Goal: Information Seeking & Learning: Learn about a topic

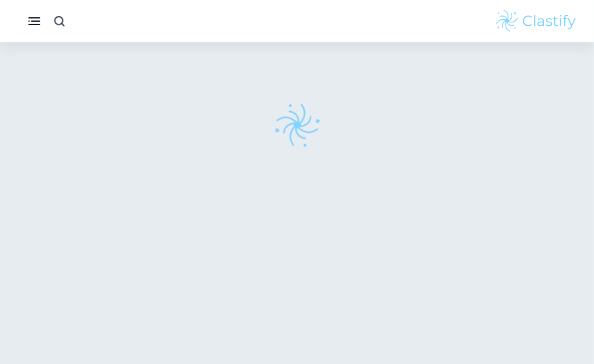
click at [61, 24] on icon "button" at bounding box center [60, 22] width 14 height 14
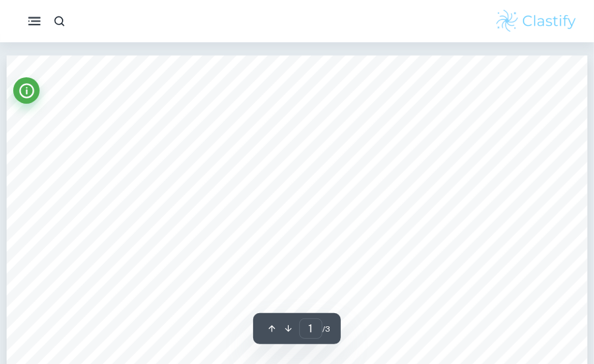
click at [34, 17] on rect "button" at bounding box center [34, 17] width 13 height 1
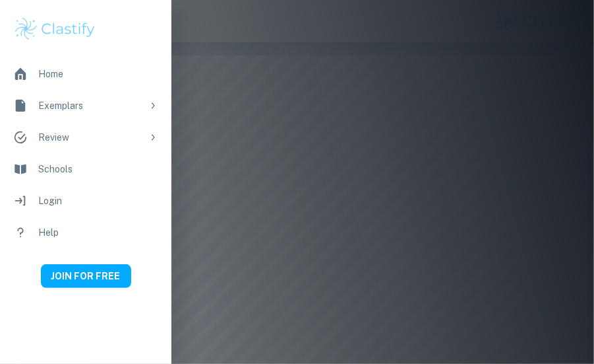
click at [136, 106] on div "Exemplars" at bounding box center [90, 105] width 104 height 15
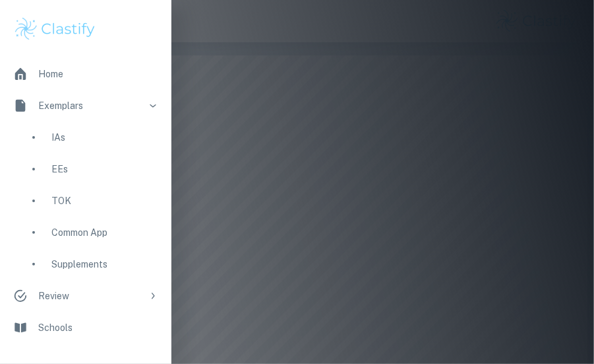
click at [95, 138] on div "IAs" at bounding box center [104, 137] width 107 height 15
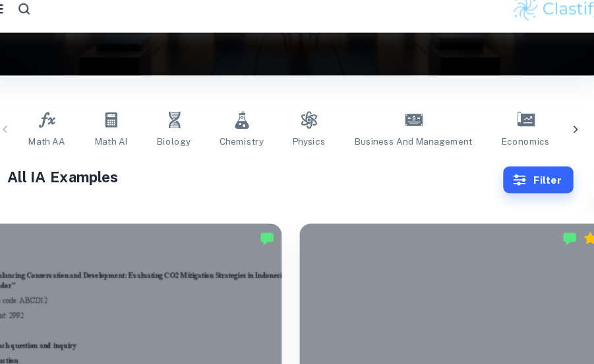
scroll to position [203, 0]
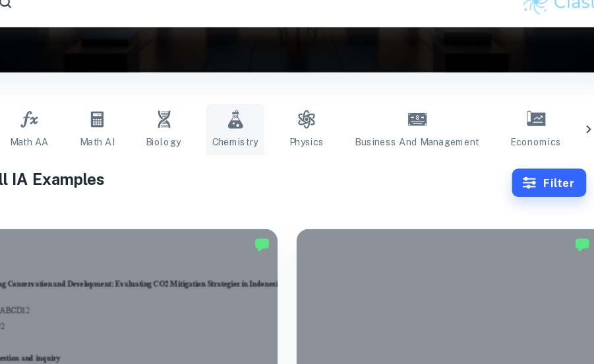
click at [234, 137] on span "Chemistry" at bounding box center [253, 139] width 39 height 12
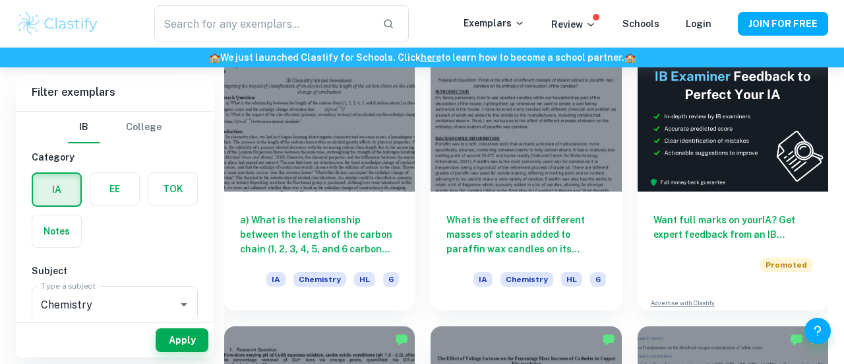
scroll to position [9285, 0]
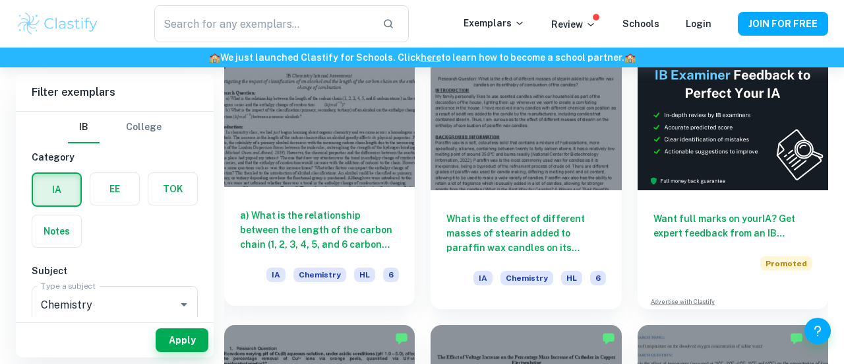
click at [383, 249] on h6 "a) What is the relationship between the length of the carbon chain (1, 2, 3, 4,…" at bounding box center [319, 230] width 159 height 44
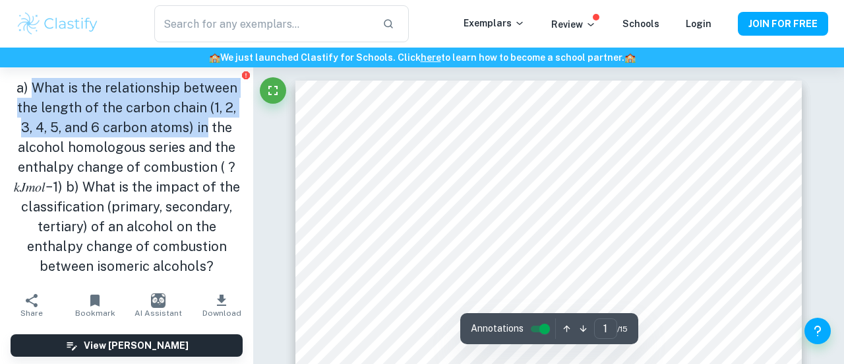
drag, startPoint x: 34, startPoint y: 88, endPoint x: 200, endPoint y: 122, distance: 169.1
click at [200, 122] on h1 "a) What is the relationship between the length of the carbon chain (1, 2, 3, 4,…" at bounding box center [127, 177] width 232 height 198
copy h1 "What is the relationship between the length of the carbon chain (1, 2, 3, 4, 5,…"
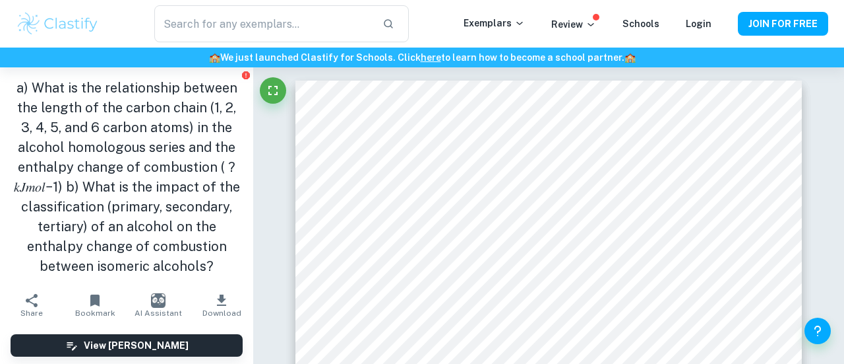
click at [43, 303] on button "Share" at bounding box center [31, 304] width 63 height 37
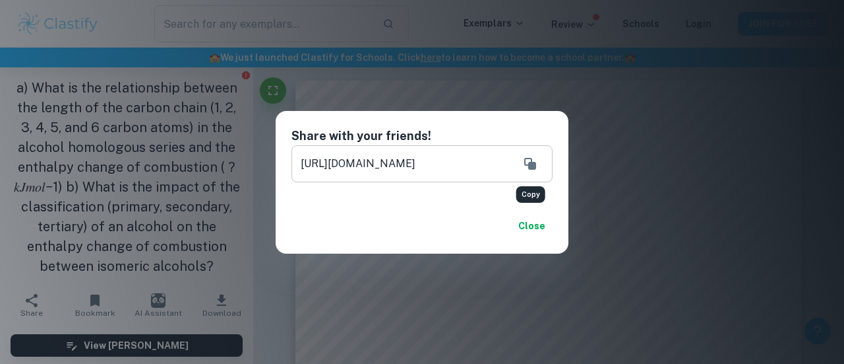
click at [528, 171] on button "Copy" at bounding box center [530, 163] width 26 height 26
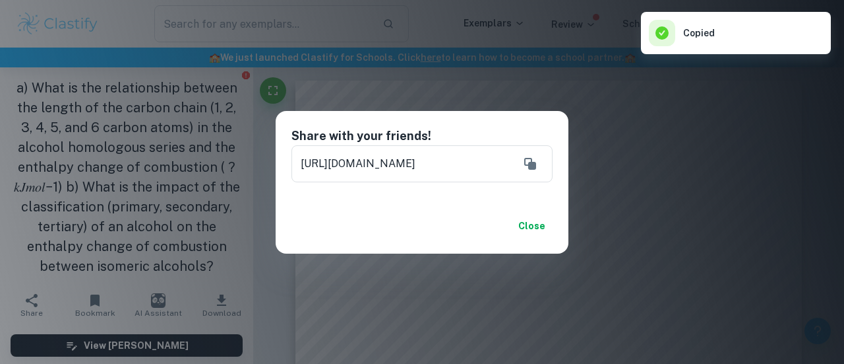
click at [540, 219] on button "Close" at bounding box center [532, 226] width 42 height 24
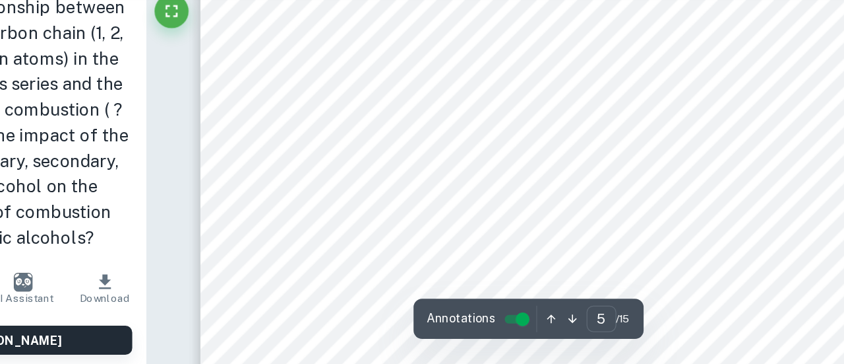
scroll to position [3413, 0]
type input "15"
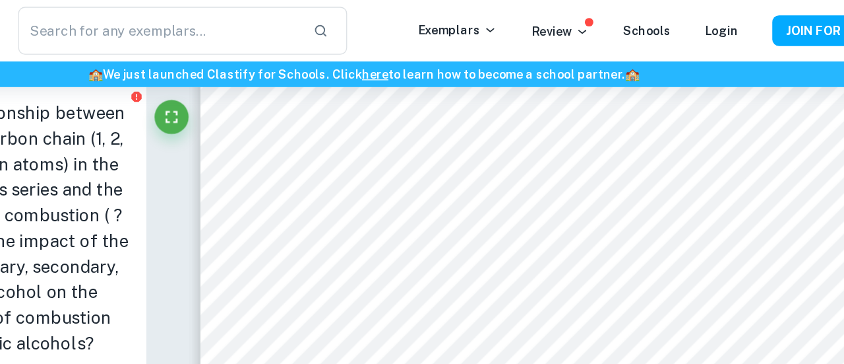
scroll to position [10465, 0]
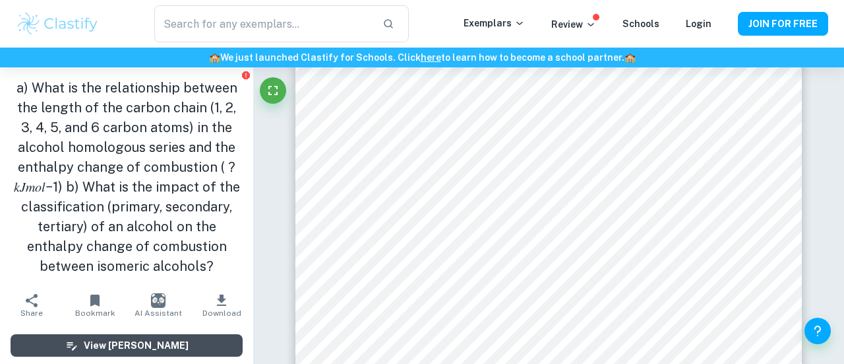
click at [147, 346] on h6 "View Mark Scheme" at bounding box center [136, 345] width 105 height 15
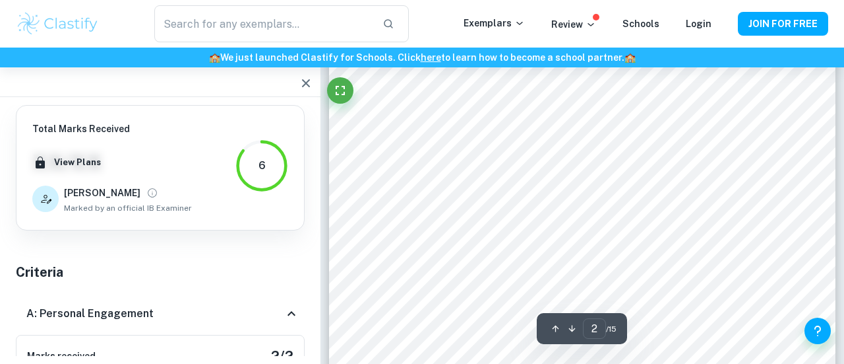
scroll to position [619, 0]
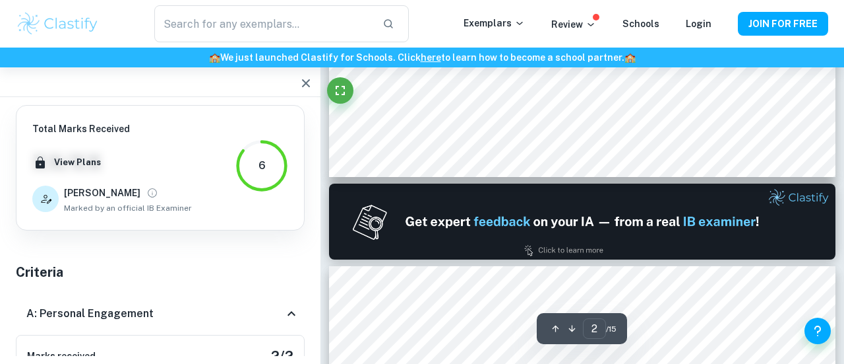
type input "1"
